Goal: Check status: Check status

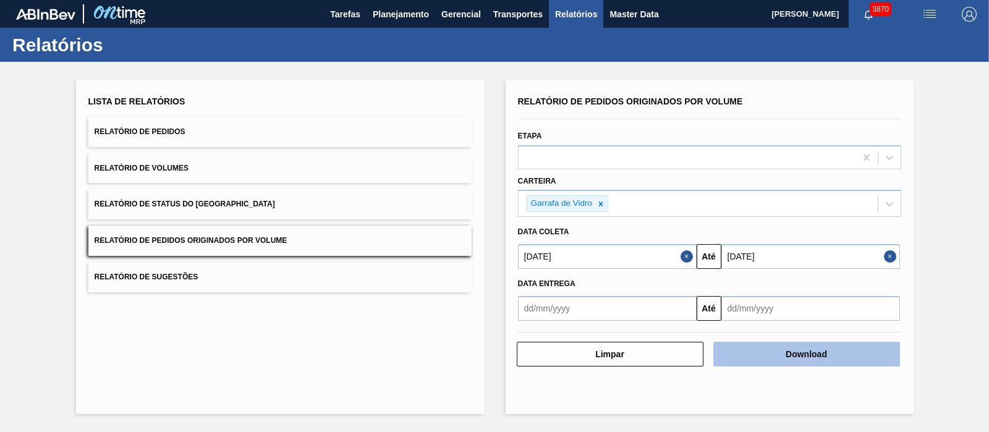
click at [774, 364] on button "Download" at bounding box center [806, 354] width 187 height 25
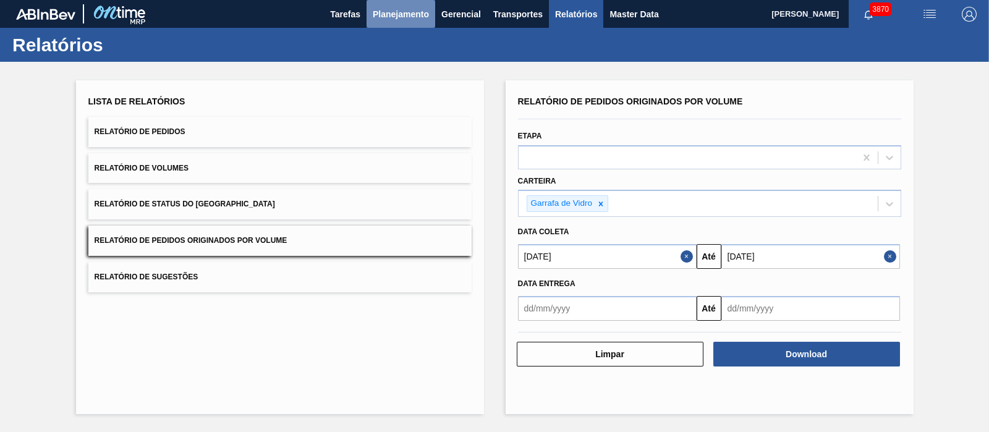
click at [389, 19] on span "Planejamento" at bounding box center [401, 14] width 56 height 15
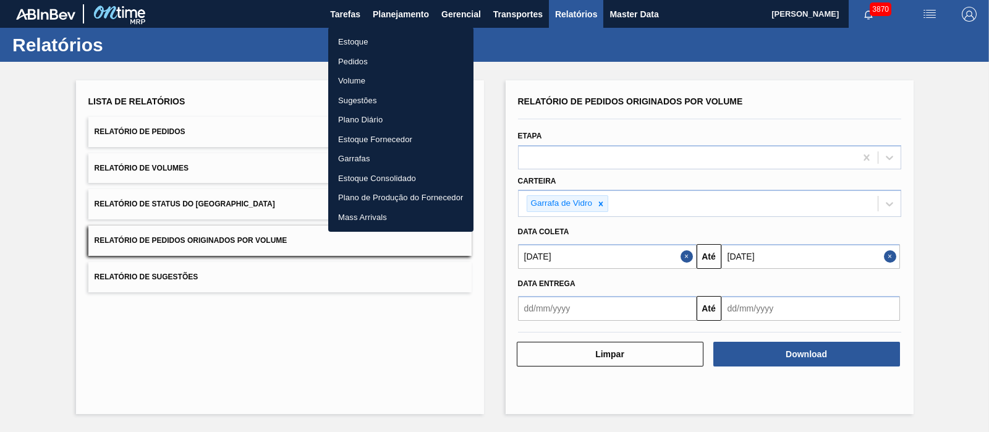
click at [355, 65] on li "Pedidos" at bounding box center [400, 62] width 145 height 20
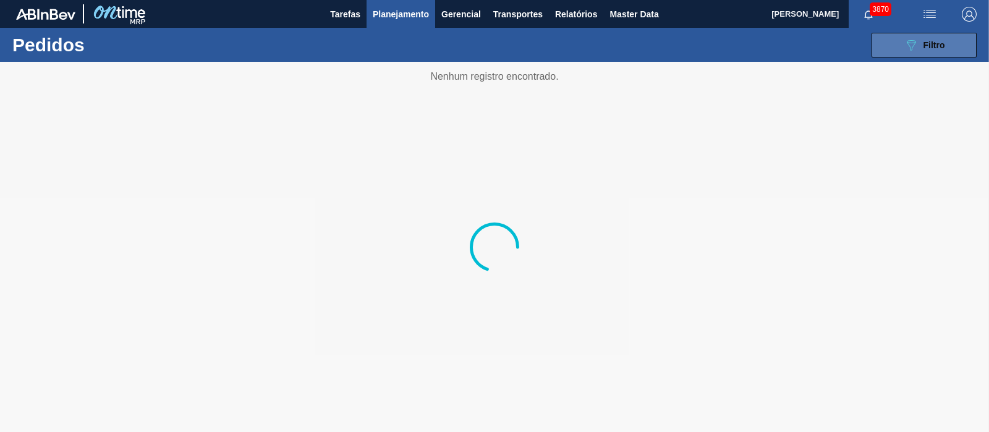
click at [952, 44] on button "089F7B8B-B2A5-4AFE-B5C0-19BA573D28AC Filtro" at bounding box center [923, 45] width 105 height 25
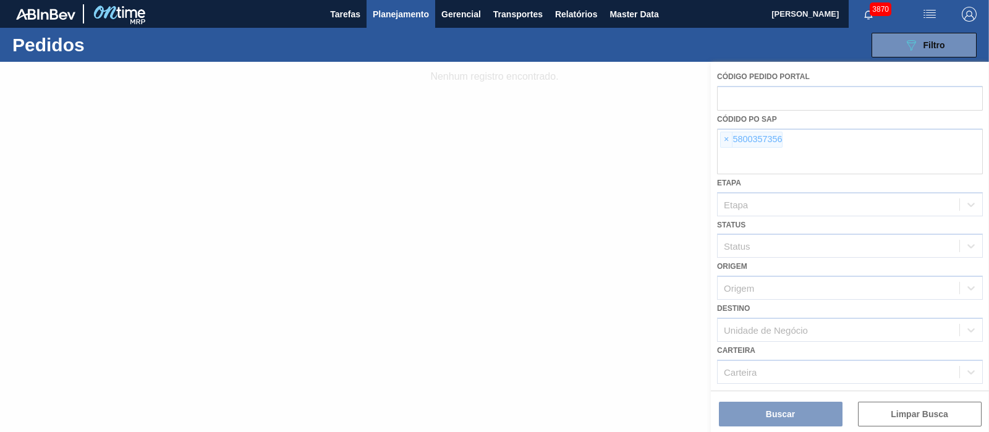
click at [727, 143] on div at bounding box center [494, 247] width 989 height 370
click at [727, 141] on div at bounding box center [494, 247] width 989 height 370
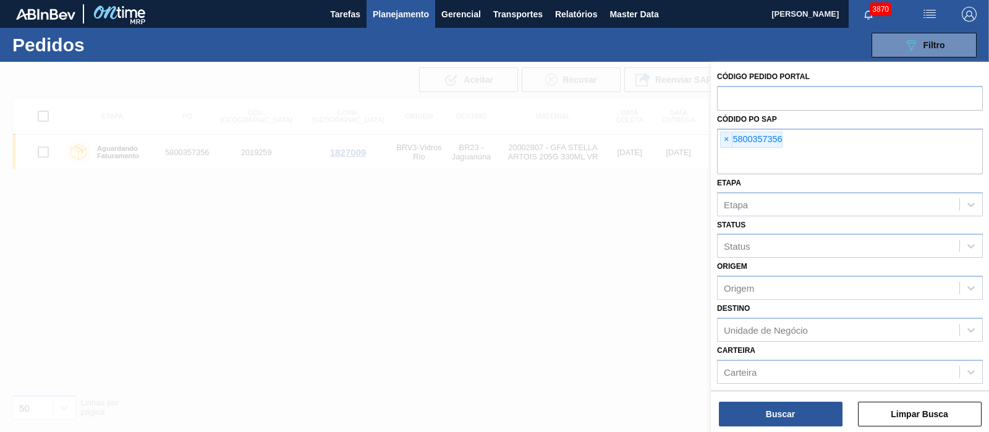
click at [726, 140] on span "×" at bounding box center [726, 139] width 12 height 15
click at [726, 151] on input "text" at bounding box center [850, 162] width 266 height 23
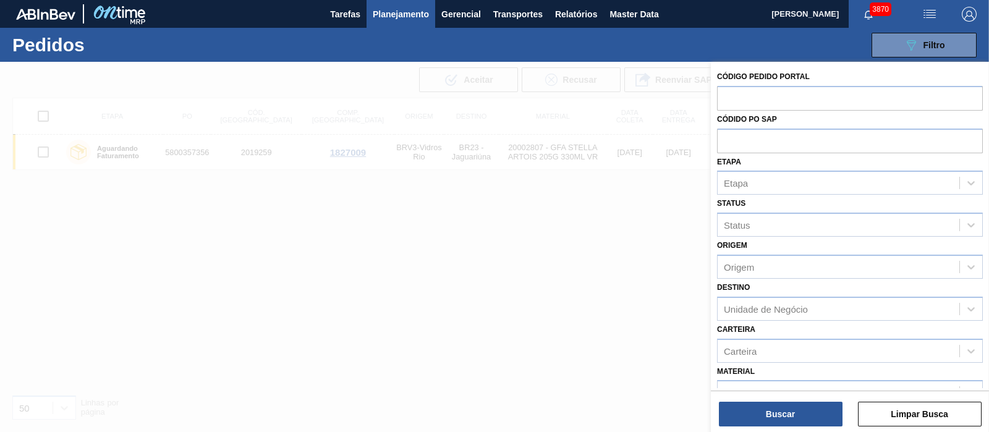
click at [726, 140] on input "text" at bounding box center [850, 140] width 266 height 23
paste input "text"
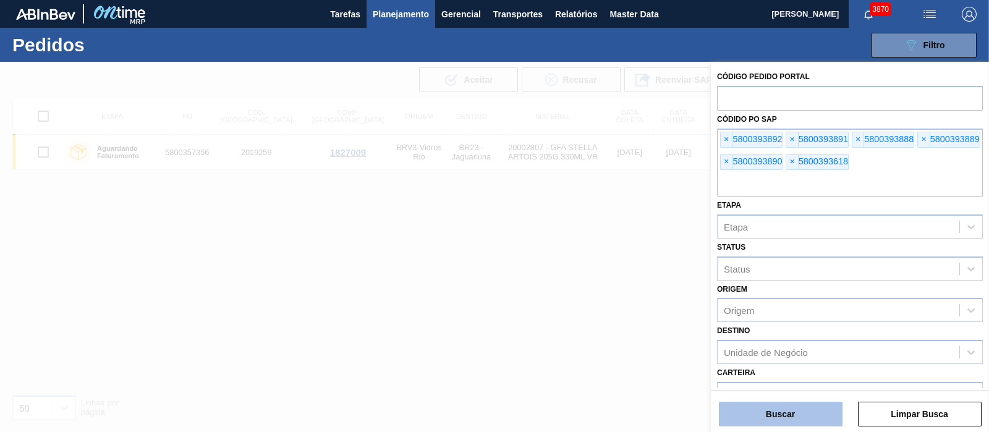
click at [772, 411] on button "Buscar" at bounding box center [781, 414] width 124 height 25
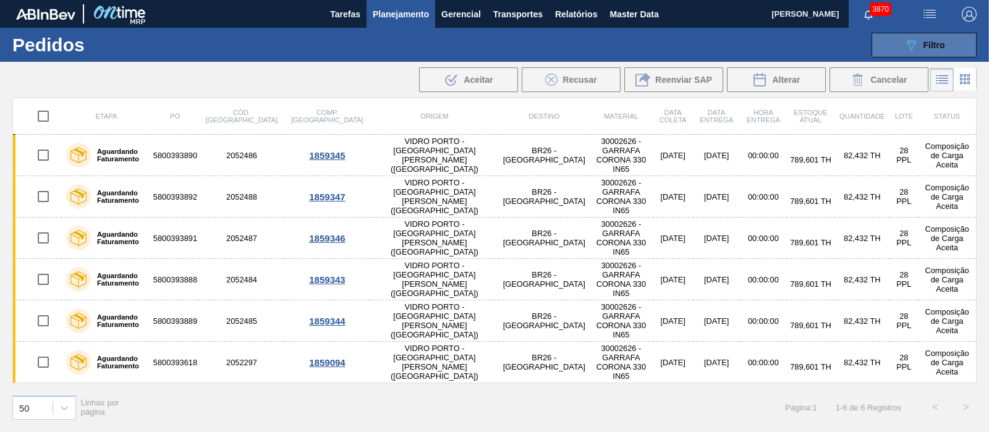
click at [914, 40] on icon "089F7B8B-B2A5-4AFE-B5C0-19BA573D28AC" at bounding box center [910, 45] width 15 height 15
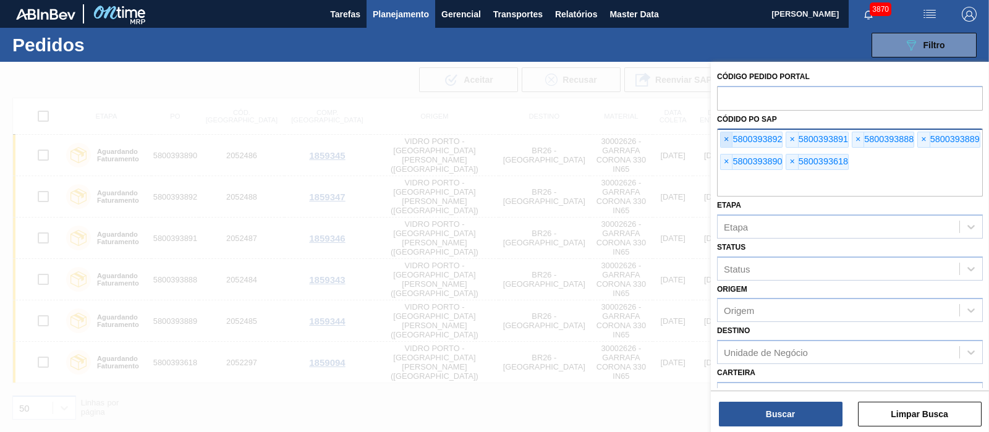
click at [721, 135] on span "×" at bounding box center [726, 139] width 12 height 15
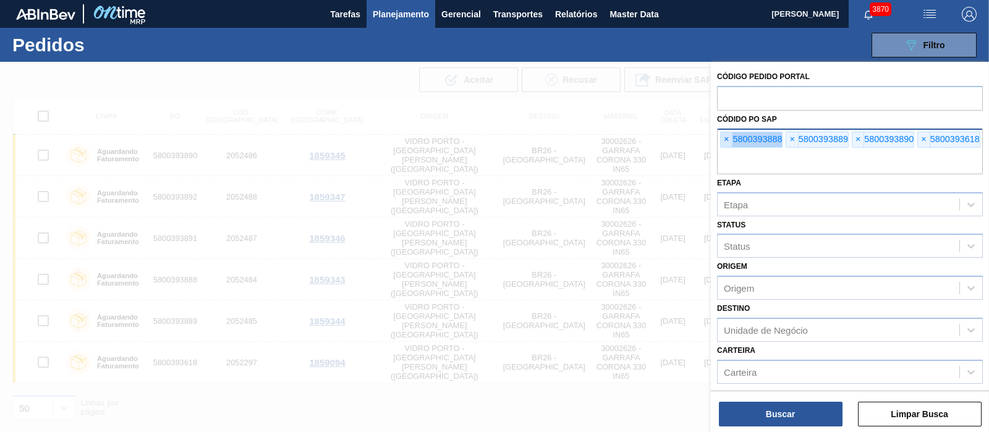
click at [721, 135] on span "×" at bounding box center [726, 139] width 12 height 15
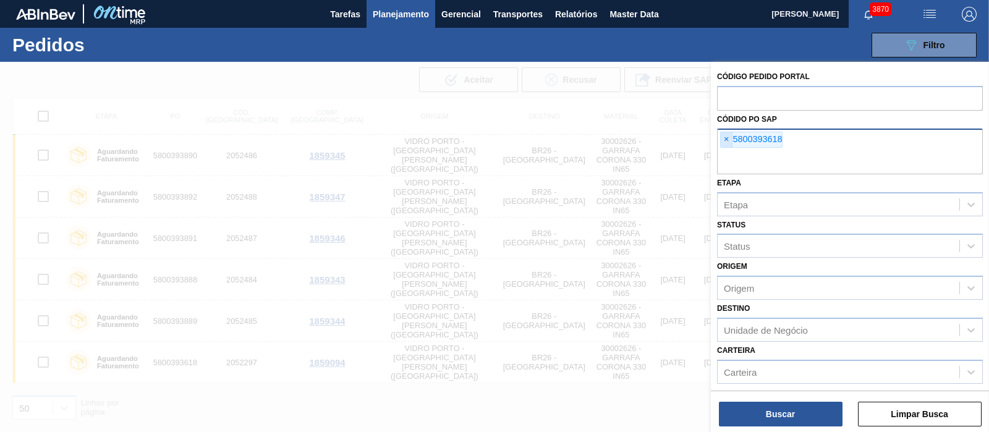
click at [721, 135] on span "×" at bounding box center [726, 139] width 12 height 15
click at [721, 151] on input "text" at bounding box center [850, 162] width 266 height 23
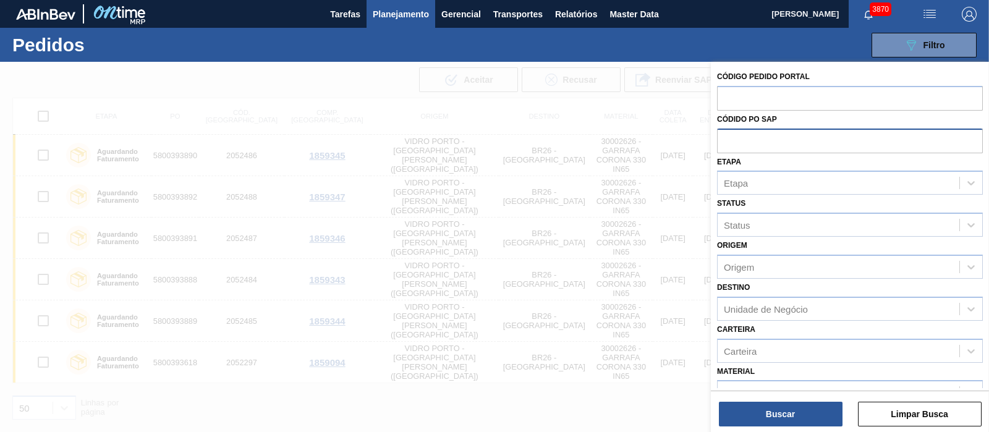
click at [721, 135] on input "text" at bounding box center [850, 140] width 266 height 23
paste input "text"
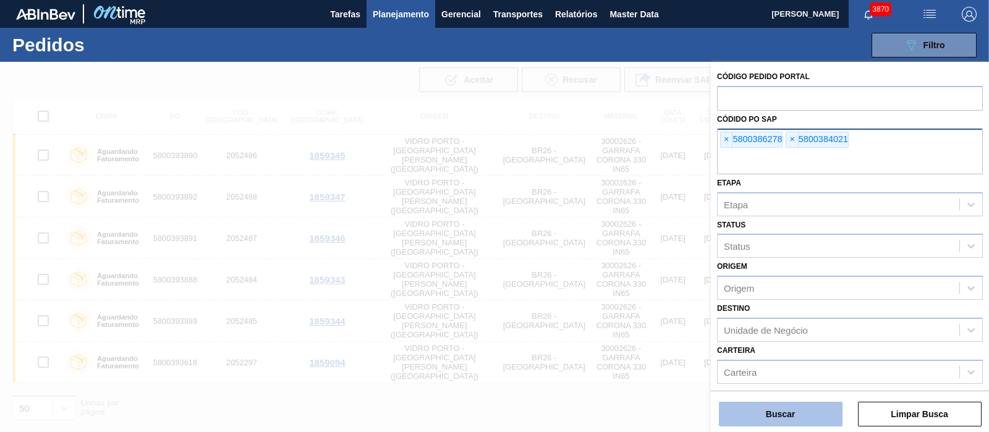
click at [790, 425] on button "Buscar" at bounding box center [781, 414] width 124 height 25
